Goal: Navigation & Orientation: Find specific page/section

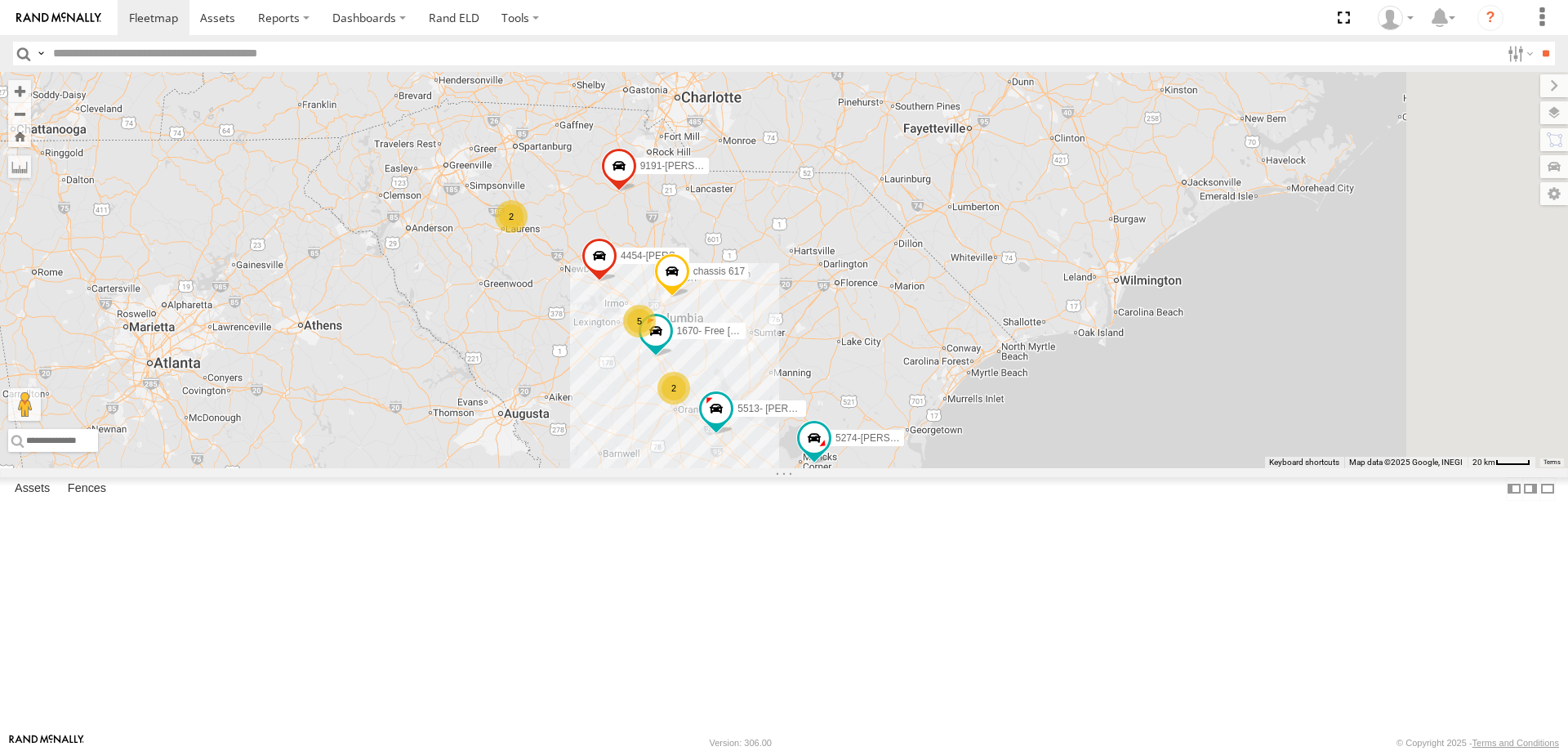
drag, startPoint x: 1210, startPoint y: 677, endPoint x: 720, endPoint y: 682, distance: 490.0
click at [720, 468] on div "8409 Dennis 9191-Stanley Taylor(Orlando) 1670- Free Joyner Chassis 803-Antonio …" at bounding box center [784, 270] width 1568 height 396
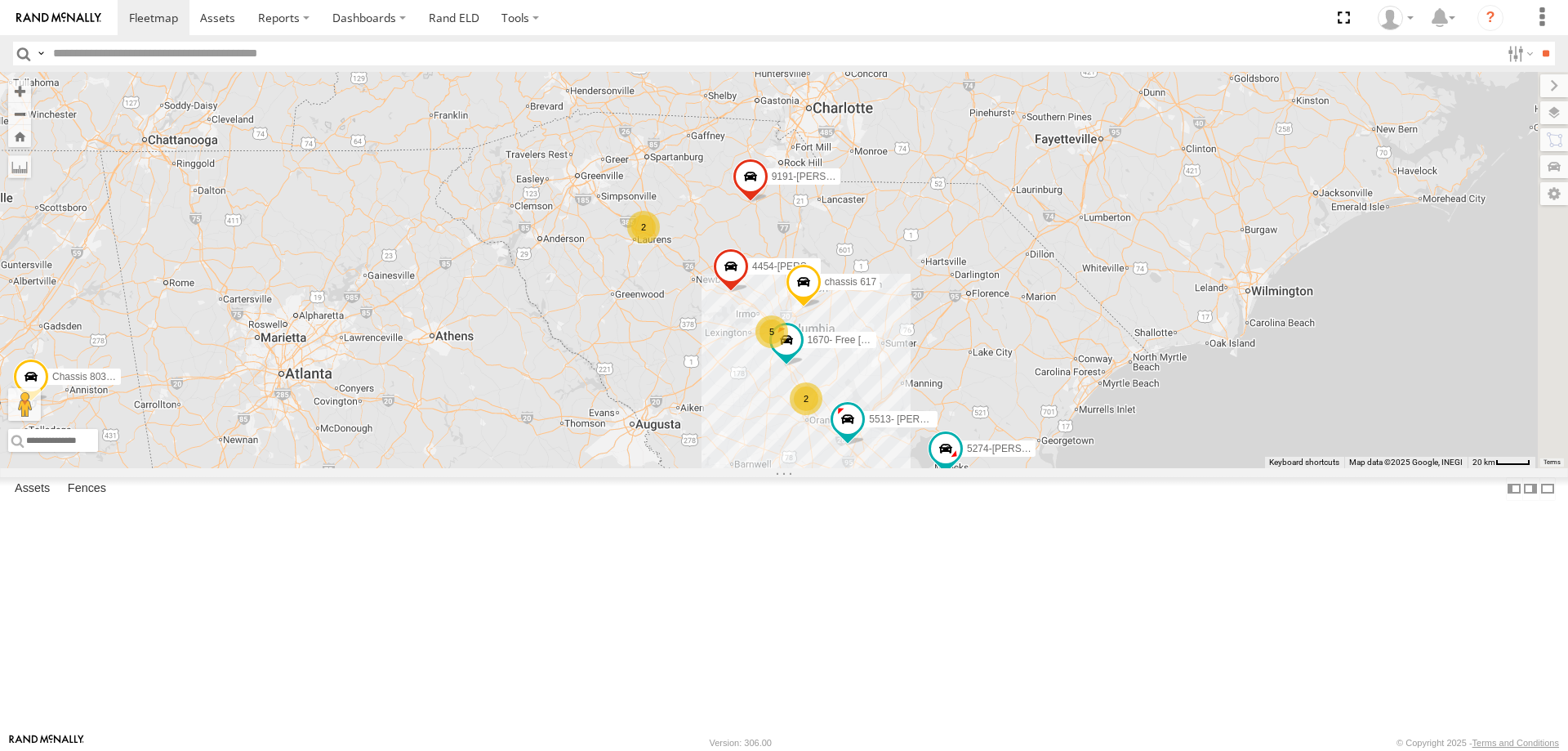
drag, startPoint x: 540, startPoint y: 436, endPoint x: 671, endPoint y: 444, distance: 131.2
click at [671, 444] on div "8409 Dennis 9191-Stanley Taylor(Orlando) 1670- Free Joyner Chassis 803-Antonio …" at bounding box center [784, 270] width 1568 height 396
click at [0, 0] on div "7504- [PERSON_NAME]" at bounding box center [0, 0] width 0 height 0
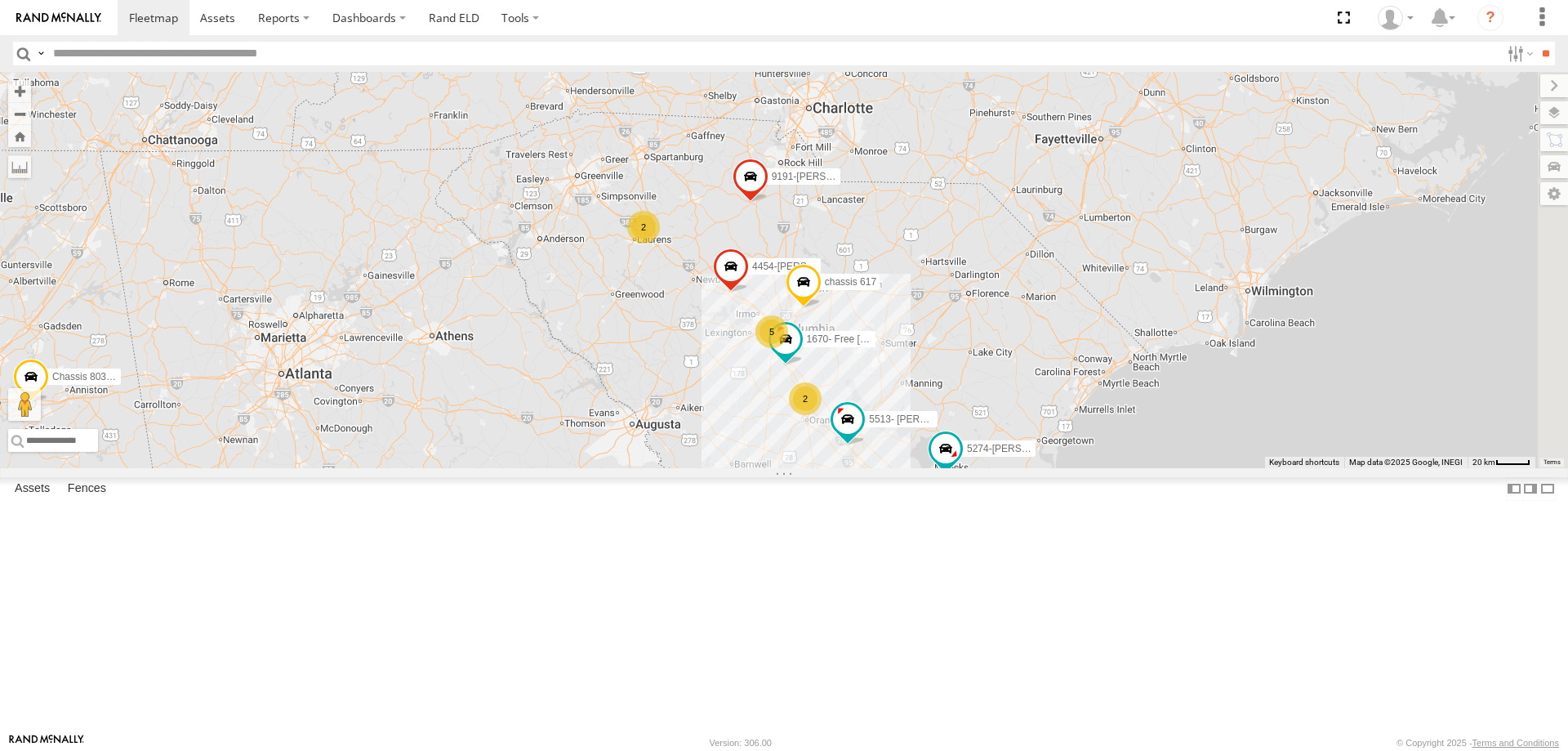
click at [0, 0] on div "7504- [PERSON_NAME]" at bounding box center [0, 0] width 0 height 0
click at [0, 0] on div "5191-[PERSON_NAME]" at bounding box center [0, 0] width 0 height 0
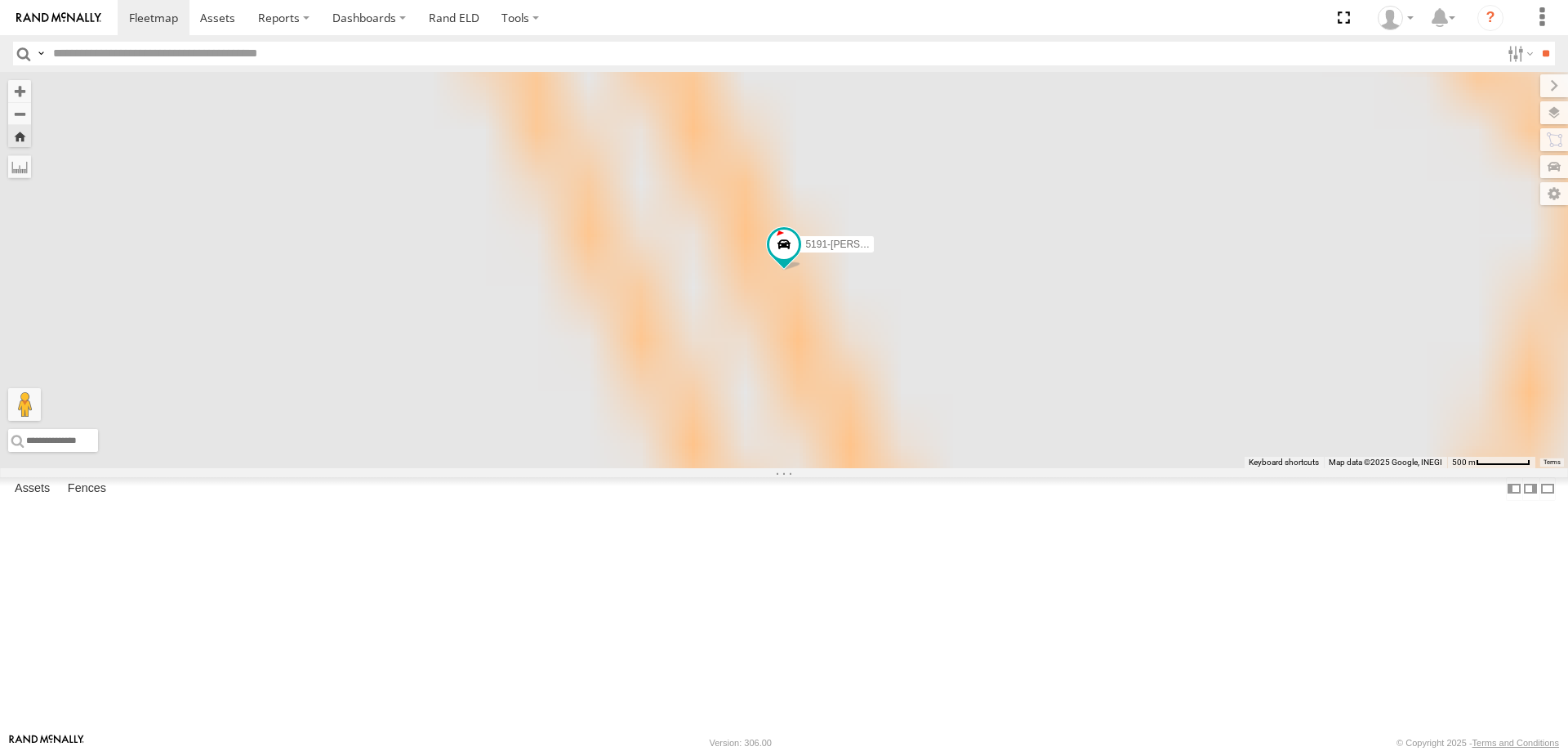
click at [0, 0] on div "5191-[PERSON_NAME]" at bounding box center [0, 0] width 0 height 0
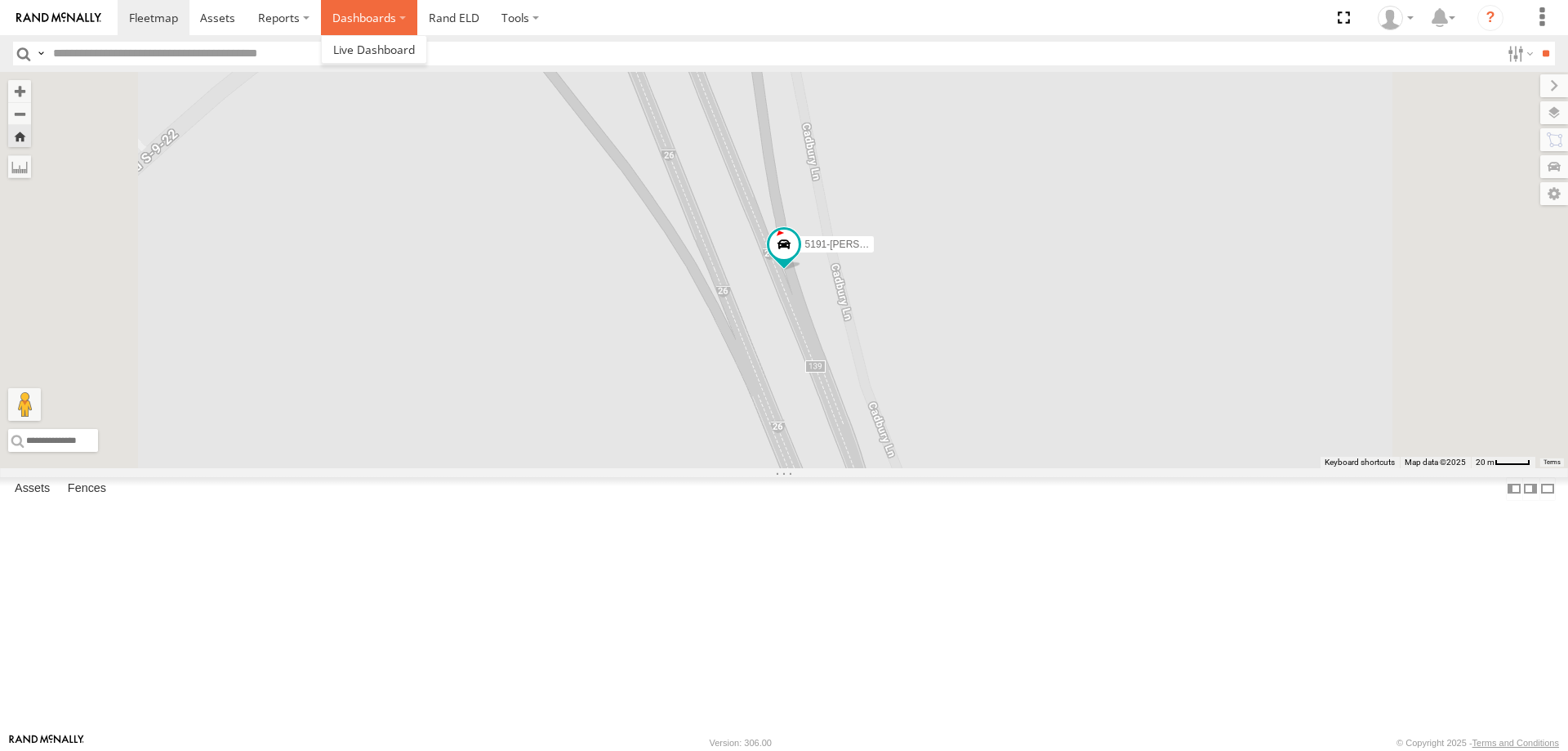
click at [393, 21] on label "Dashboards" at bounding box center [369, 17] width 96 height 35
click at [393, 45] on span at bounding box center [374, 49] width 82 height 15
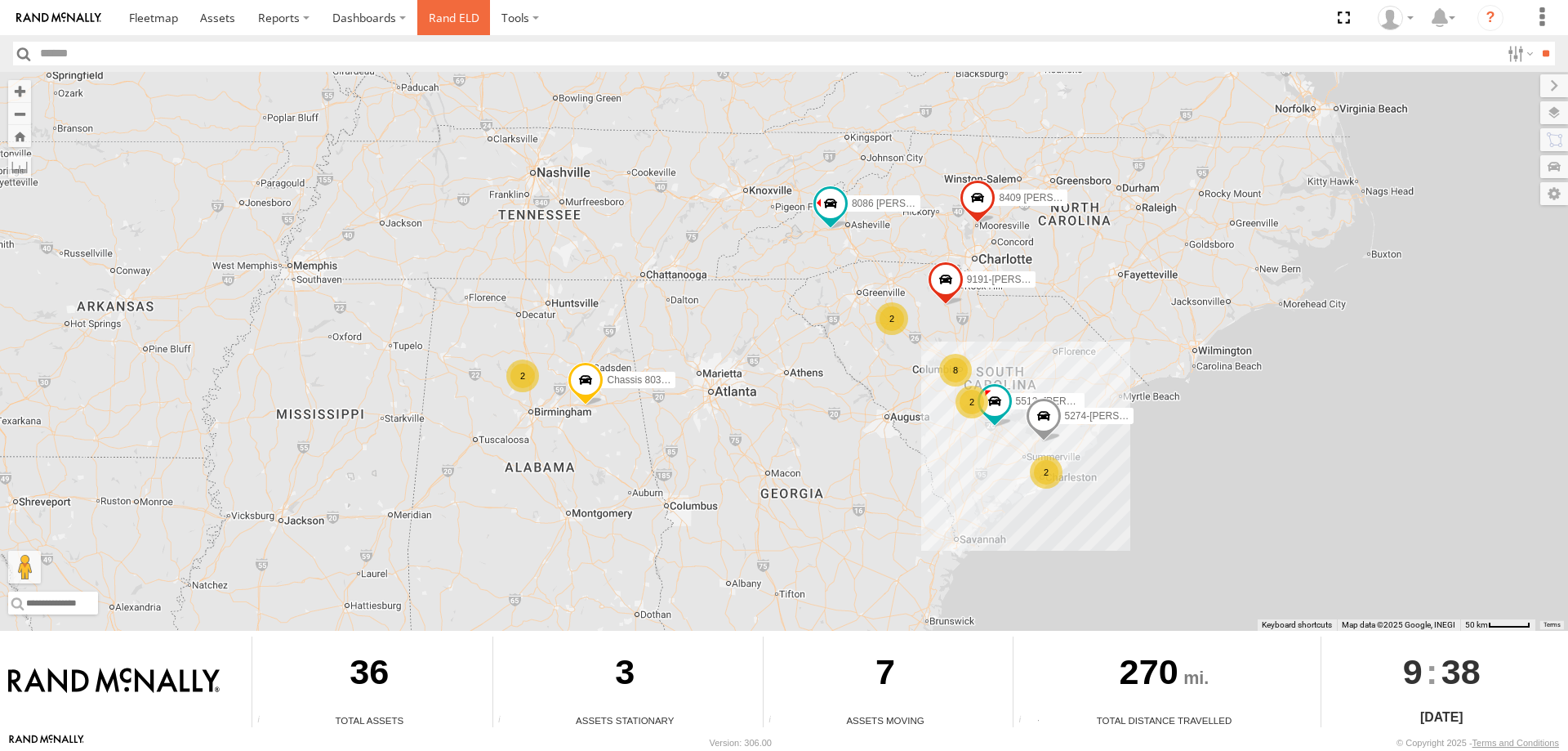
click at [433, 15] on link "Rand ELD" at bounding box center [455, 17] width 74 height 35
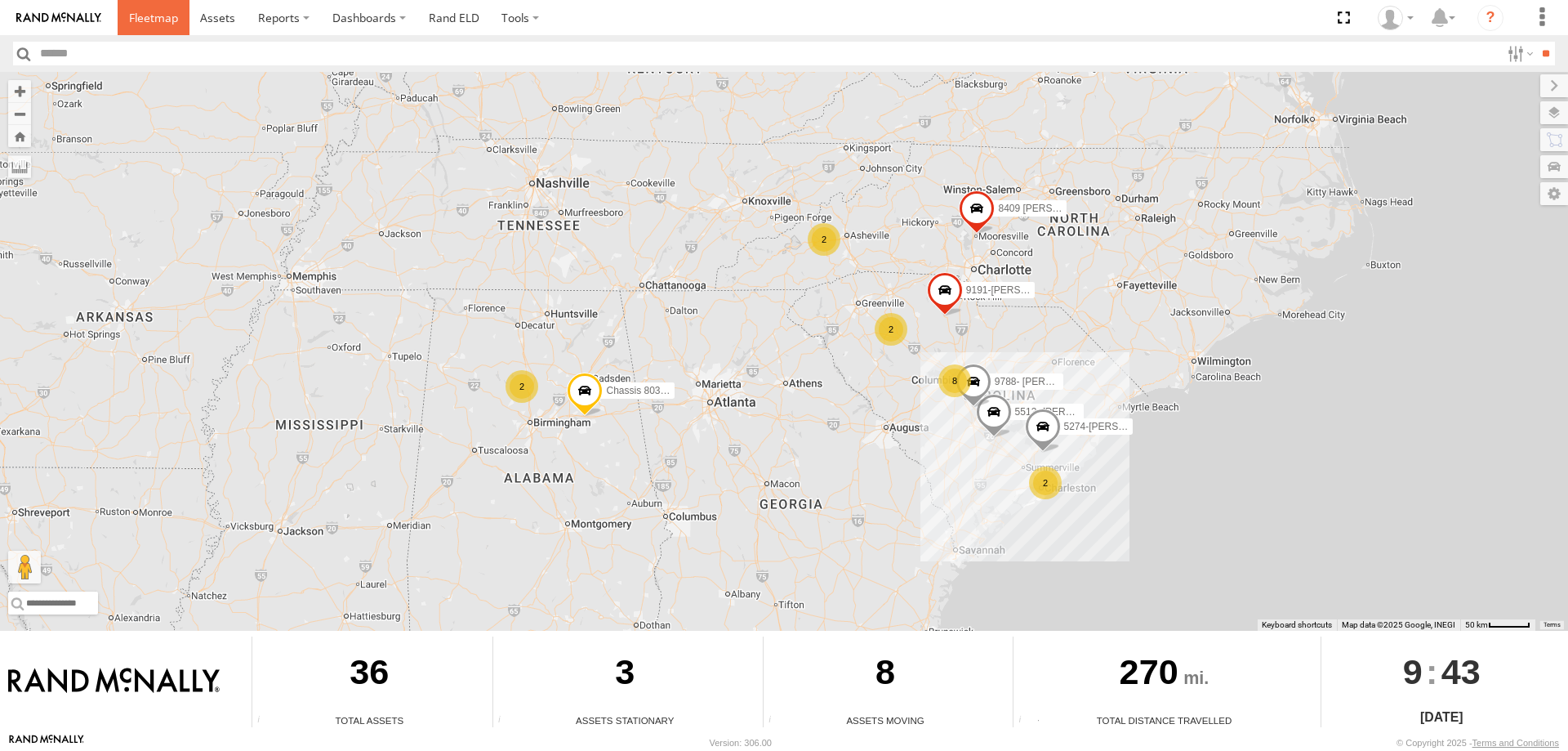
click at [165, 21] on span at bounding box center [153, 17] width 49 height 15
